Goal: Entertainment & Leisure: Consume media (video, audio)

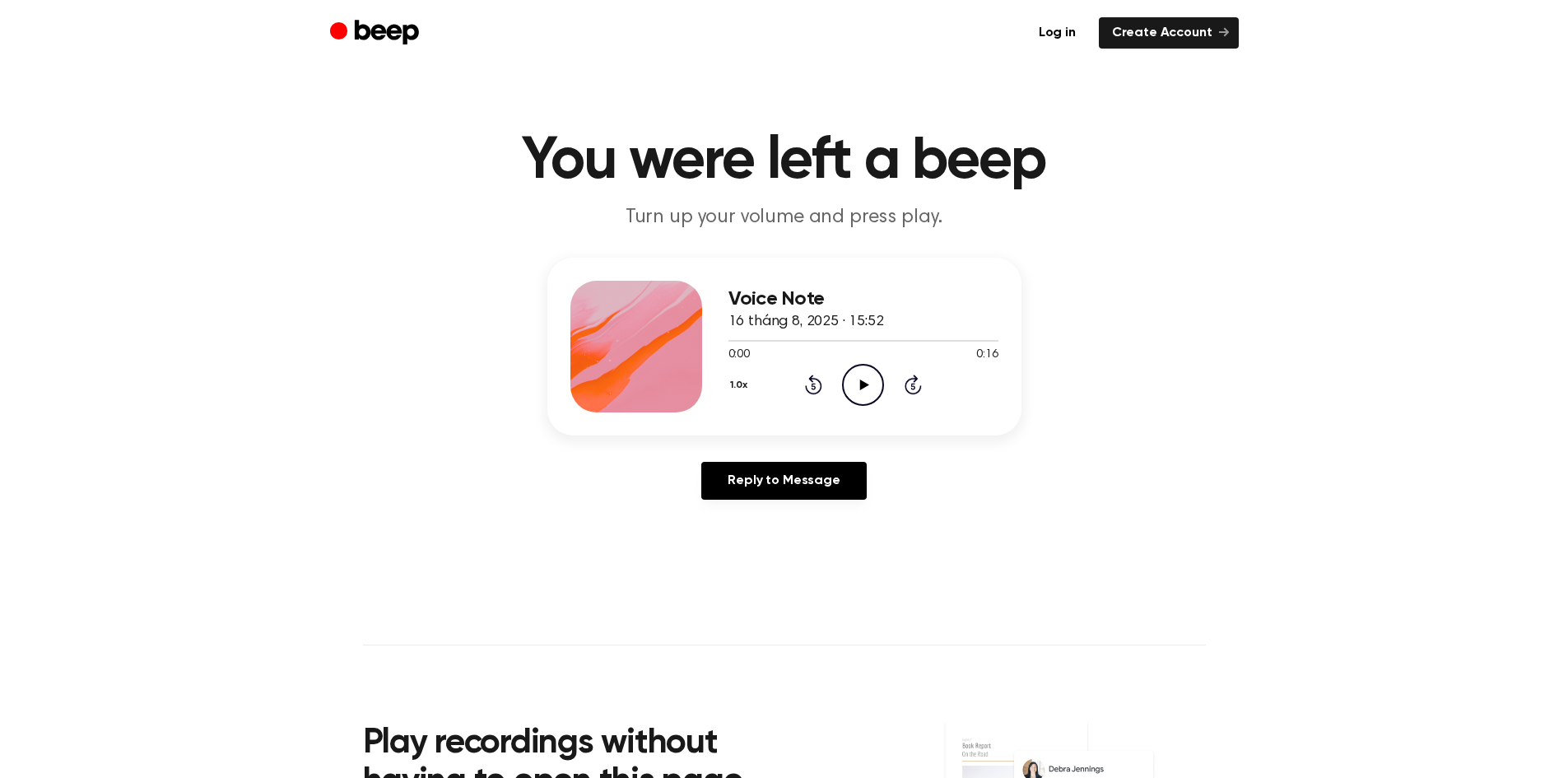
click at [858, 390] on icon "Play Audio" at bounding box center [863, 384] width 42 height 42
click at [1076, 641] on main "You were left a beep Turn up your volume and press play. Voice Note 16 tháng 8,…" at bounding box center [784, 507] width 1568 height 1015
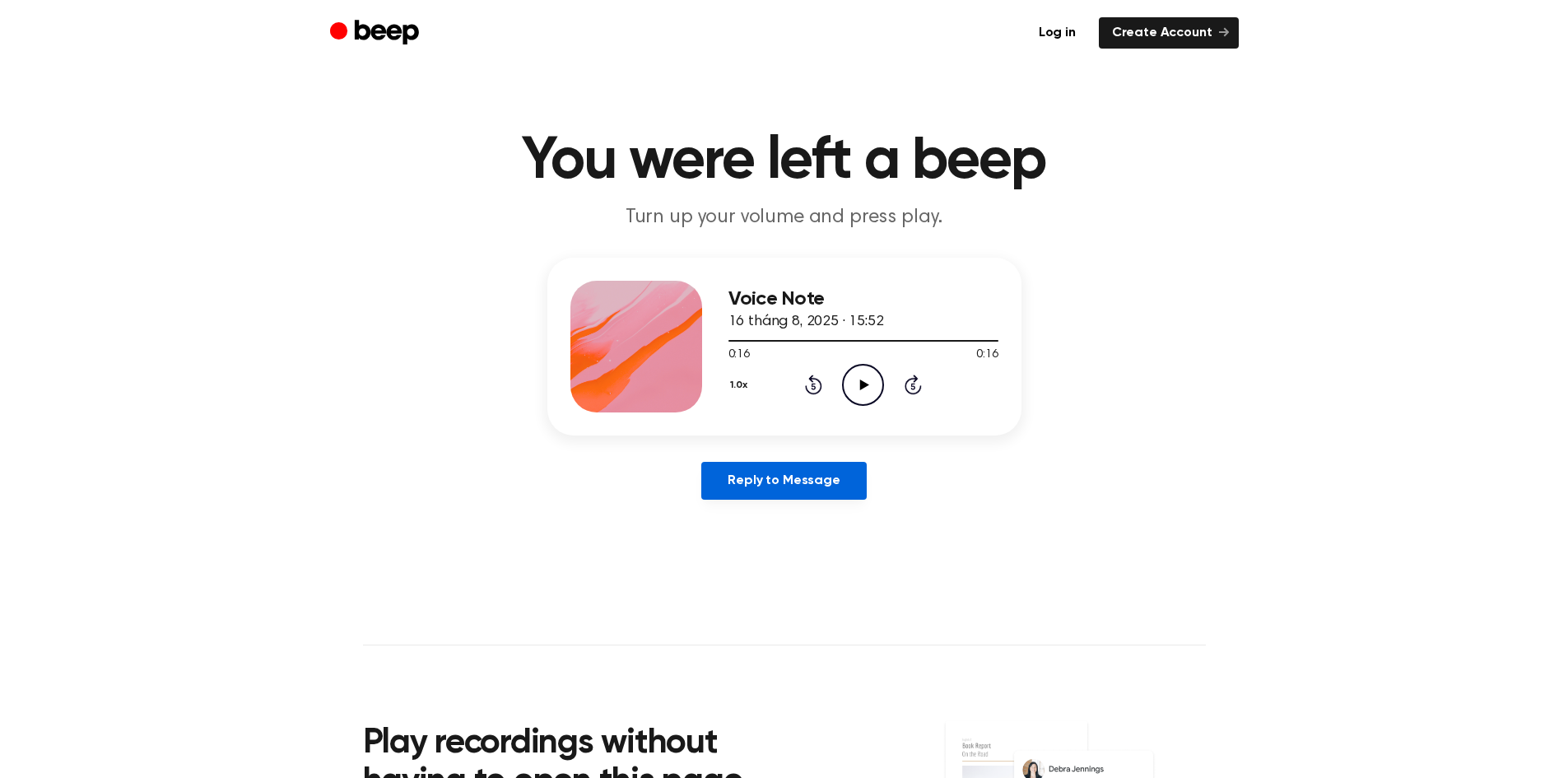
click at [831, 490] on link "Reply to Message" at bounding box center [784, 481] width 165 height 38
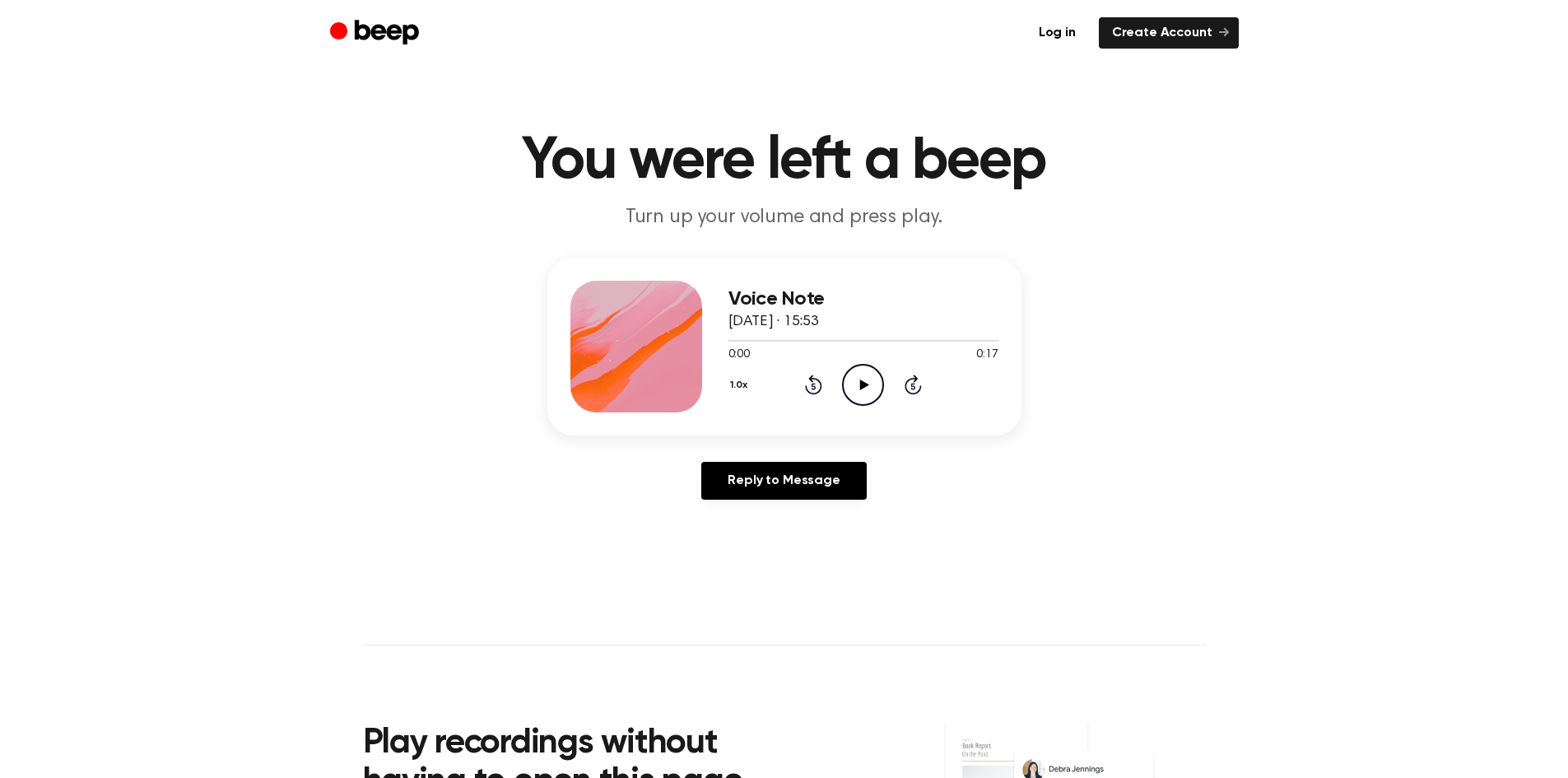
click at [856, 376] on icon "Play Audio" at bounding box center [863, 384] width 42 height 42
click at [872, 384] on icon "Play Audio" at bounding box center [863, 384] width 42 height 42
click at [856, 399] on icon "Play Audio" at bounding box center [863, 384] width 42 height 42
click at [855, 400] on icon "Play Audio" at bounding box center [863, 384] width 42 height 42
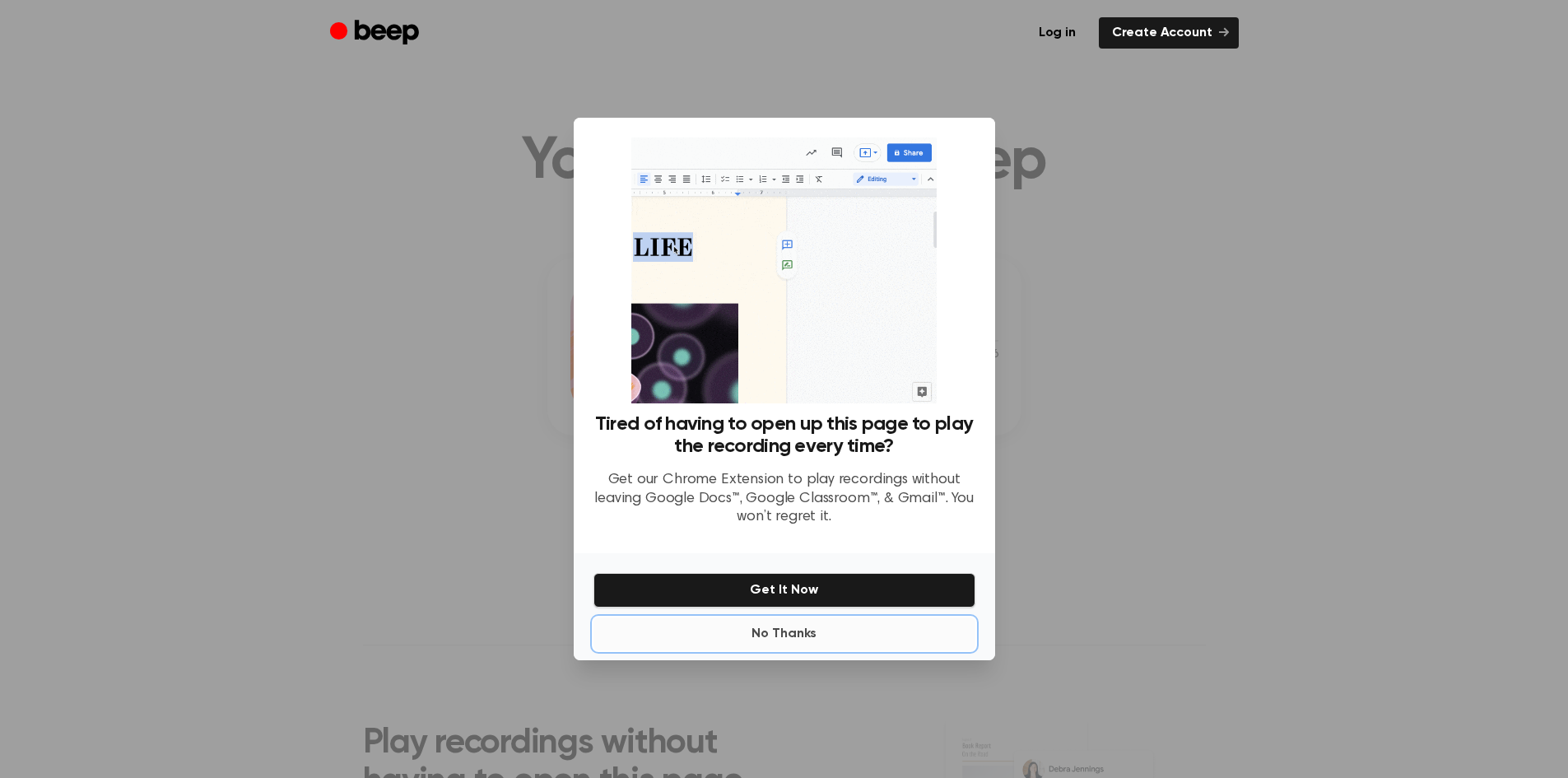
click at [806, 640] on button "No Thanks" at bounding box center [784, 633] width 381 height 33
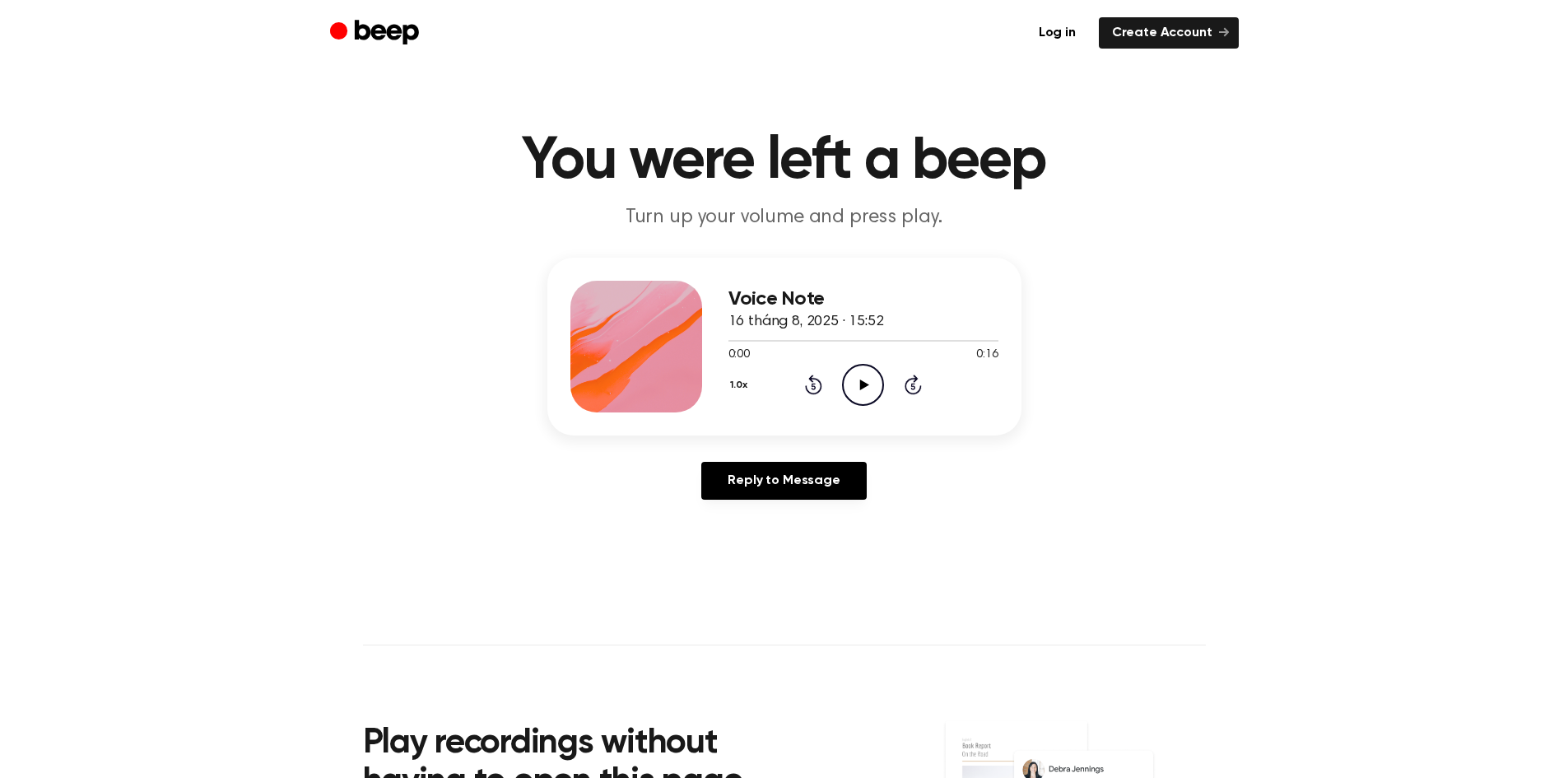
click at [868, 392] on icon "Play Audio" at bounding box center [863, 384] width 42 height 42
click at [862, 403] on circle at bounding box center [862, 384] width 41 height 41
click at [883, 397] on icon "Play Audio" at bounding box center [863, 384] width 42 height 42
drag, startPoint x: 743, startPoint y: 342, endPoint x: 708, endPoint y: 354, distance: 37.0
click at [708, 354] on div "Voice Note 16 tháng 8, 2025 · 15:55 0:06 0:34 Your browser does not support the…" at bounding box center [784, 346] width 474 height 178
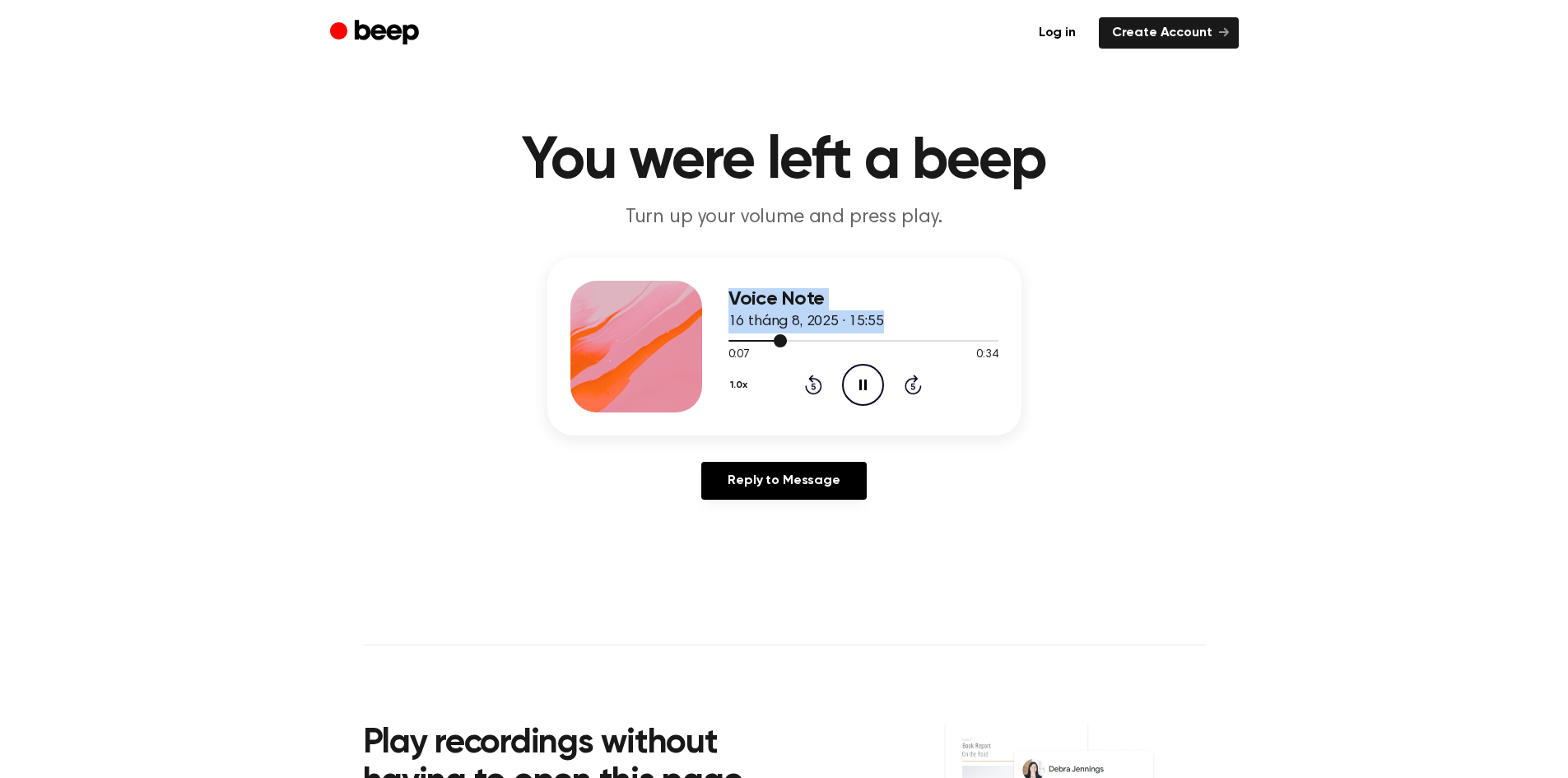
click at [730, 338] on div at bounding box center [863, 340] width 270 height 13
click at [982, 324] on div "Voice Note 16 tháng 8, 2025 · 15:55" at bounding box center [863, 310] width 270 height 45
